Goal: Transaction & Acquisition: Purchase product/service

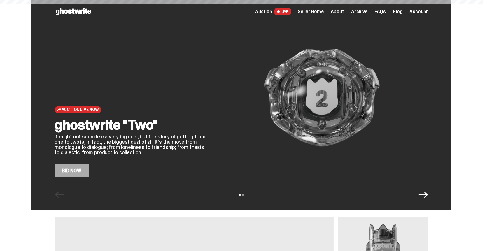
click at [228, 95] on img at bounding box center [322, 97] width 212 height 159
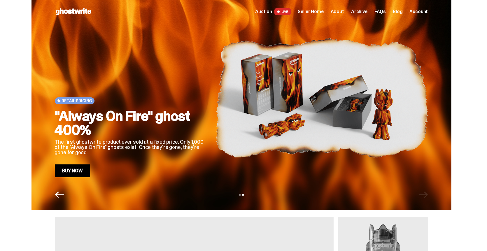
click at [81, 177] on link "Buy Now" at bounding box center [73, 170] width 36 height 13
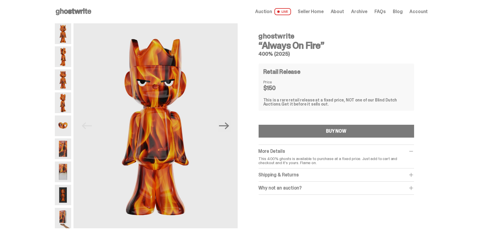
click at [271, 12] on span "Auction" at bounding box center [263, 11] width 17 height 5
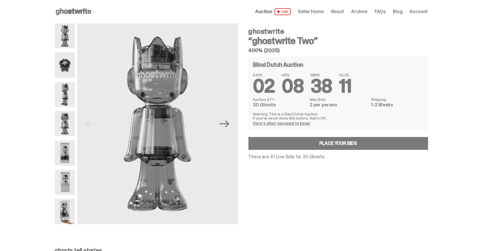
click at [314, 12] on span "Seller Home" at bounding box center [311, 11] width 26 height 5
click at [343, 12] on span "About" at bounding box center [336, 11] width 13 height 5
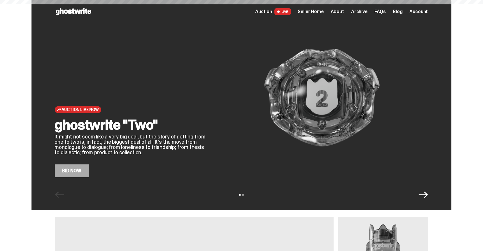
click at [343, 13] on span "About" at bounding box center [336, 11] width 13 height 5
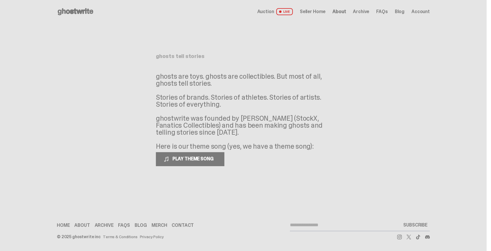
click at [274, 12] on span "Auction" at bounding box center [265, 11] width 17 height 5
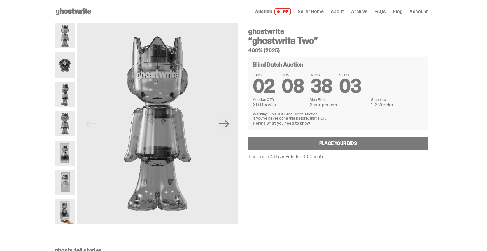
click at [79, 15] on icon at bounding box center [73, 11] width 37 height 9
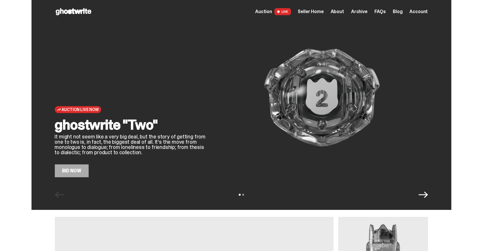
click at [85, 173] on link "Bid Now" at bounding box center [72, 170] width 34 height 13
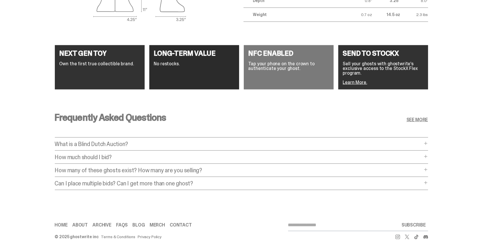
scroll to position [811, 0]
